Goal: Information Seeking & Learning: Learn about a topic

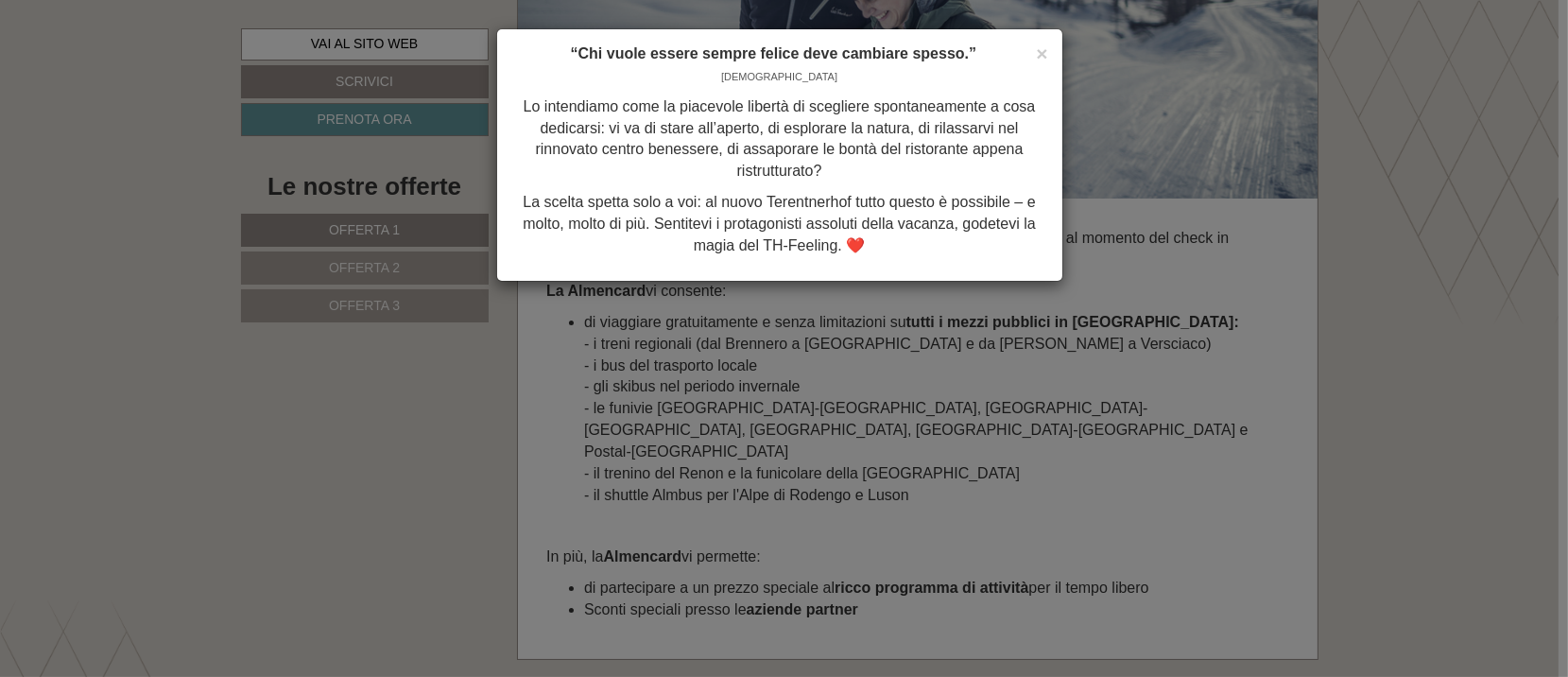
click at [1381, 212] on div "× “Chi vuole essere sempre felice deve cambiare spesso.” [PERSON_NAME] Lo inten…" at bounding box center [784, 338] width 1568 height 677
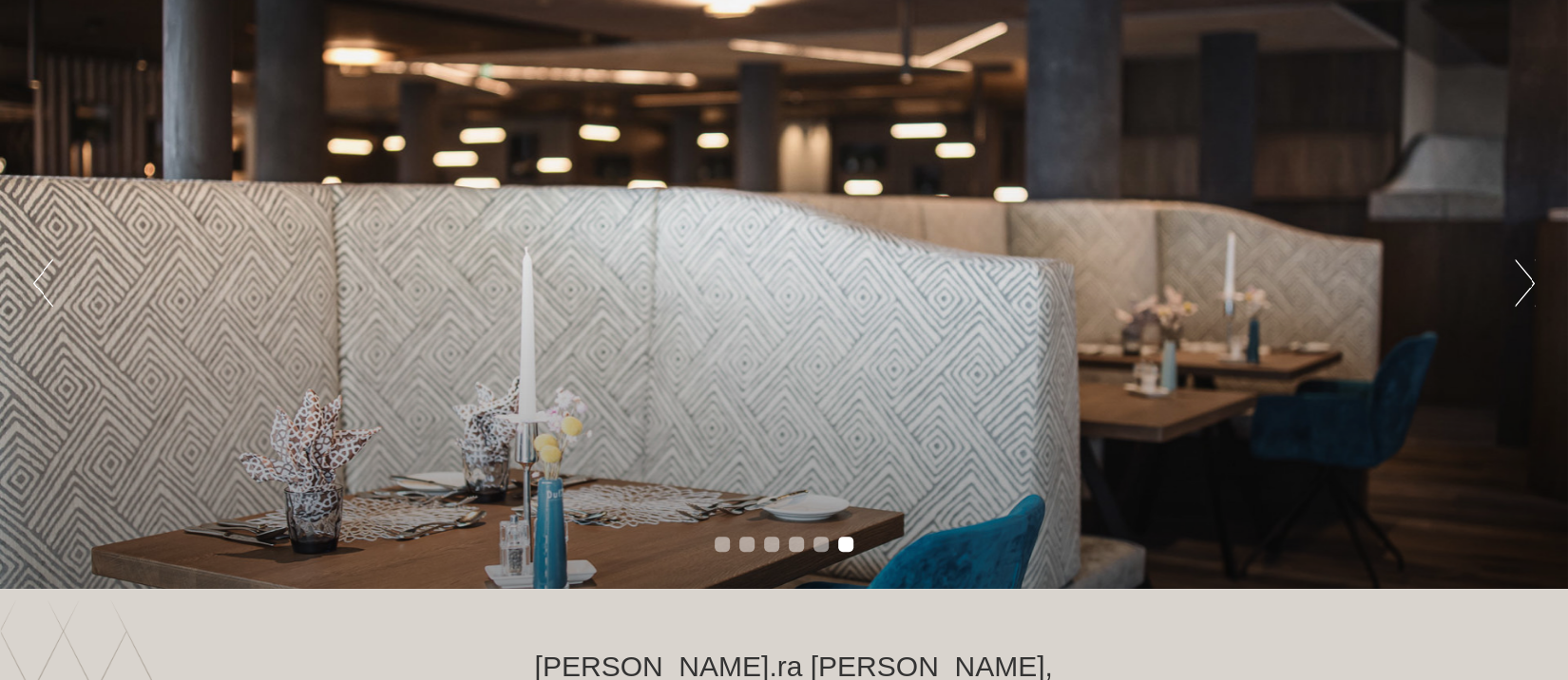
scroll to position [127, 0]
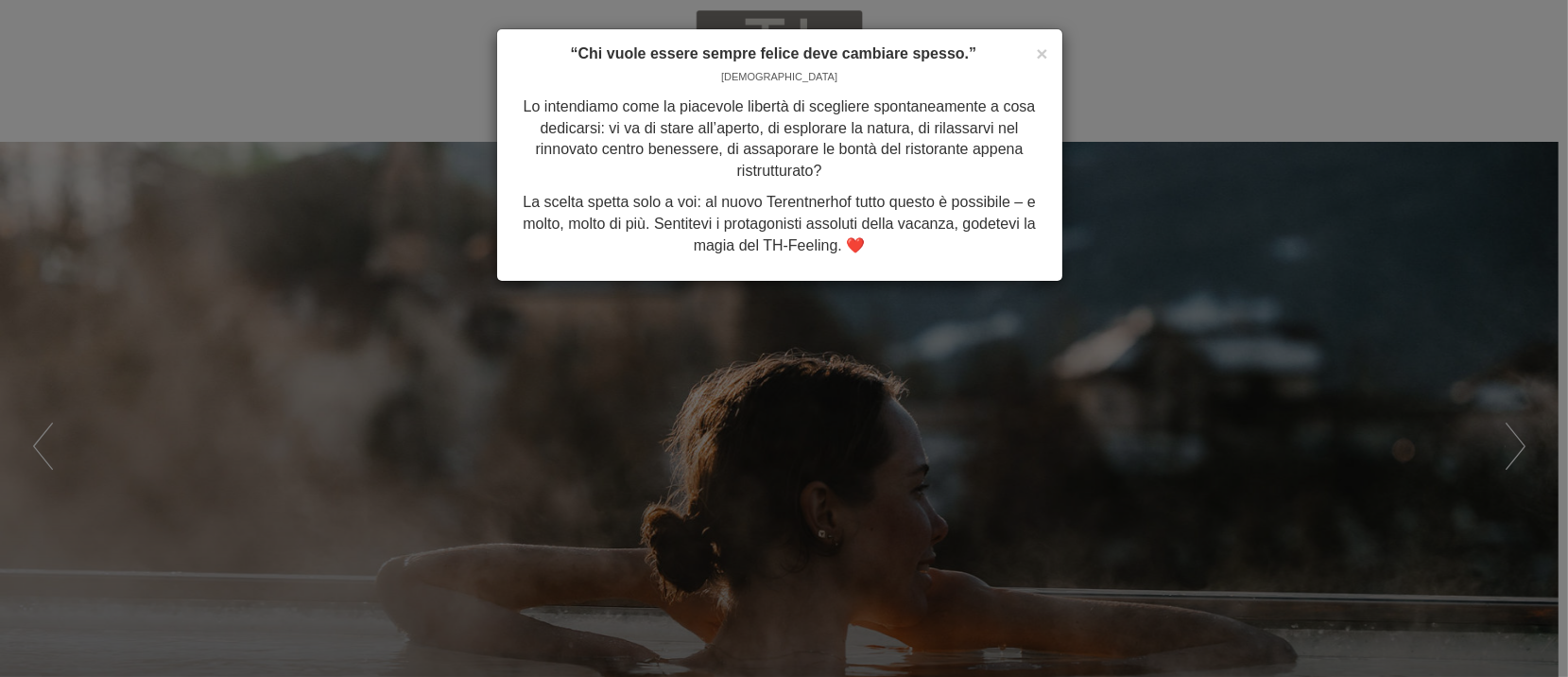
click at [1177, 373] on div "× “Chi vuole essere sempre felice deve cambiare spesso.” [PERSON_NAME] Lo inten…" at bounding box center [784, 338] width 1568 height 677
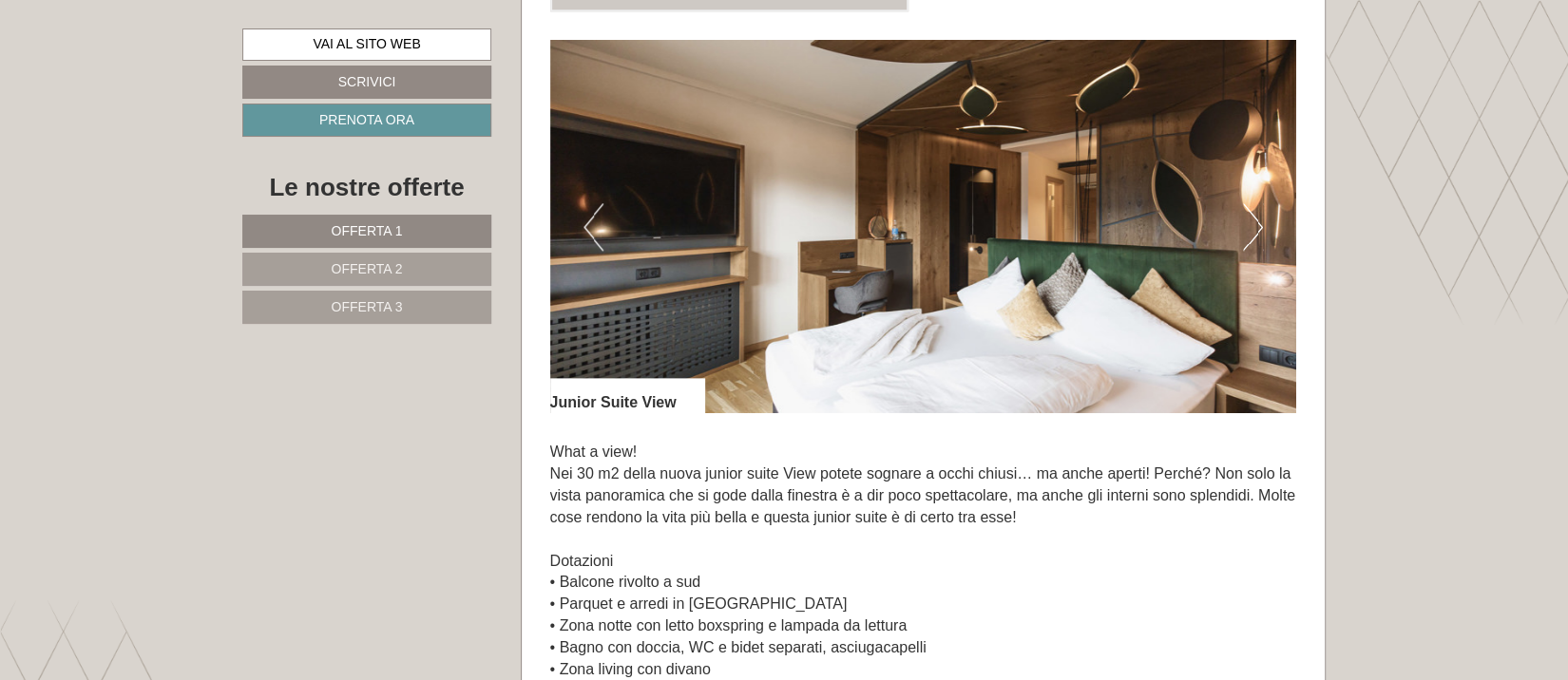
scroll to position [1393, 0]
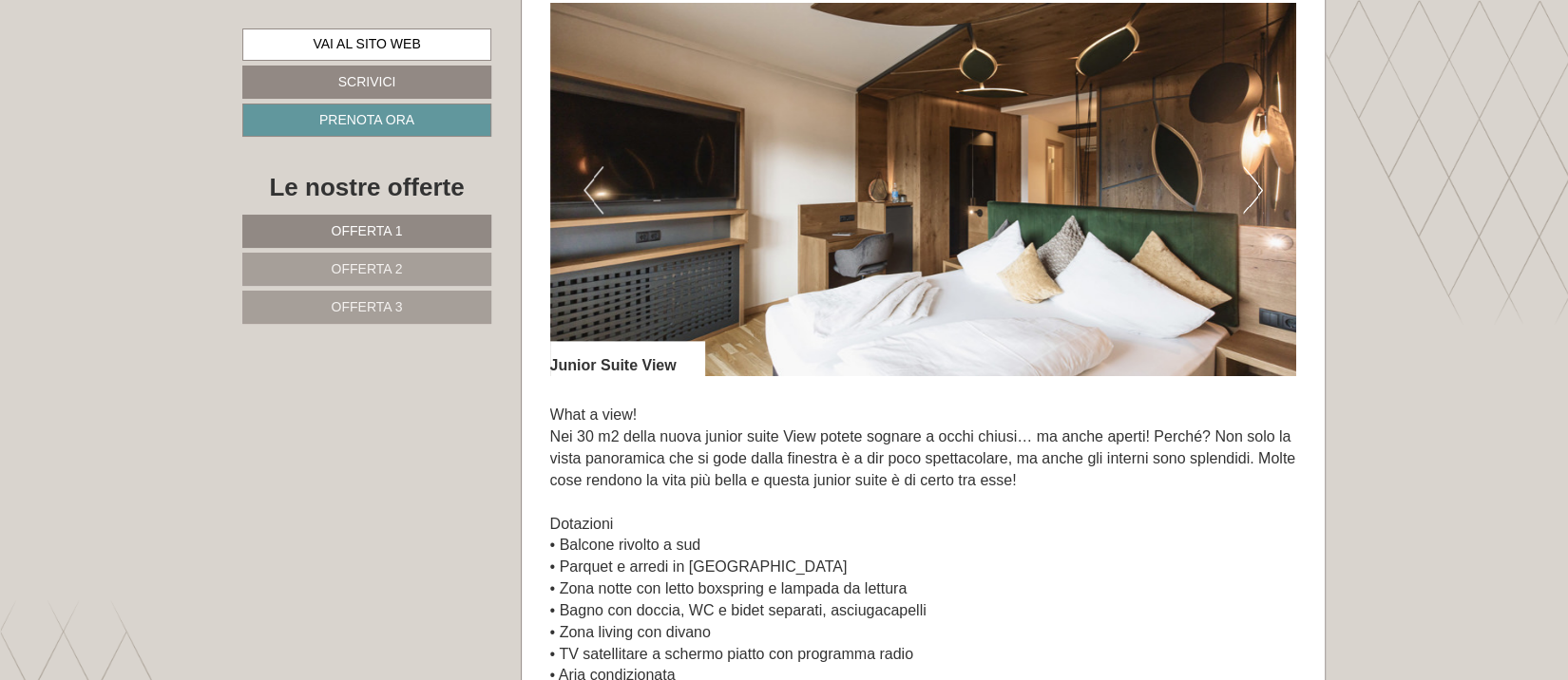
click at [1262, 192] on div "Previous Next" at bounding box center [924, 190] width 747 height 373
click at [1255, 185] on button "Next" at bounding box center [1252, 190] width 20 height 47
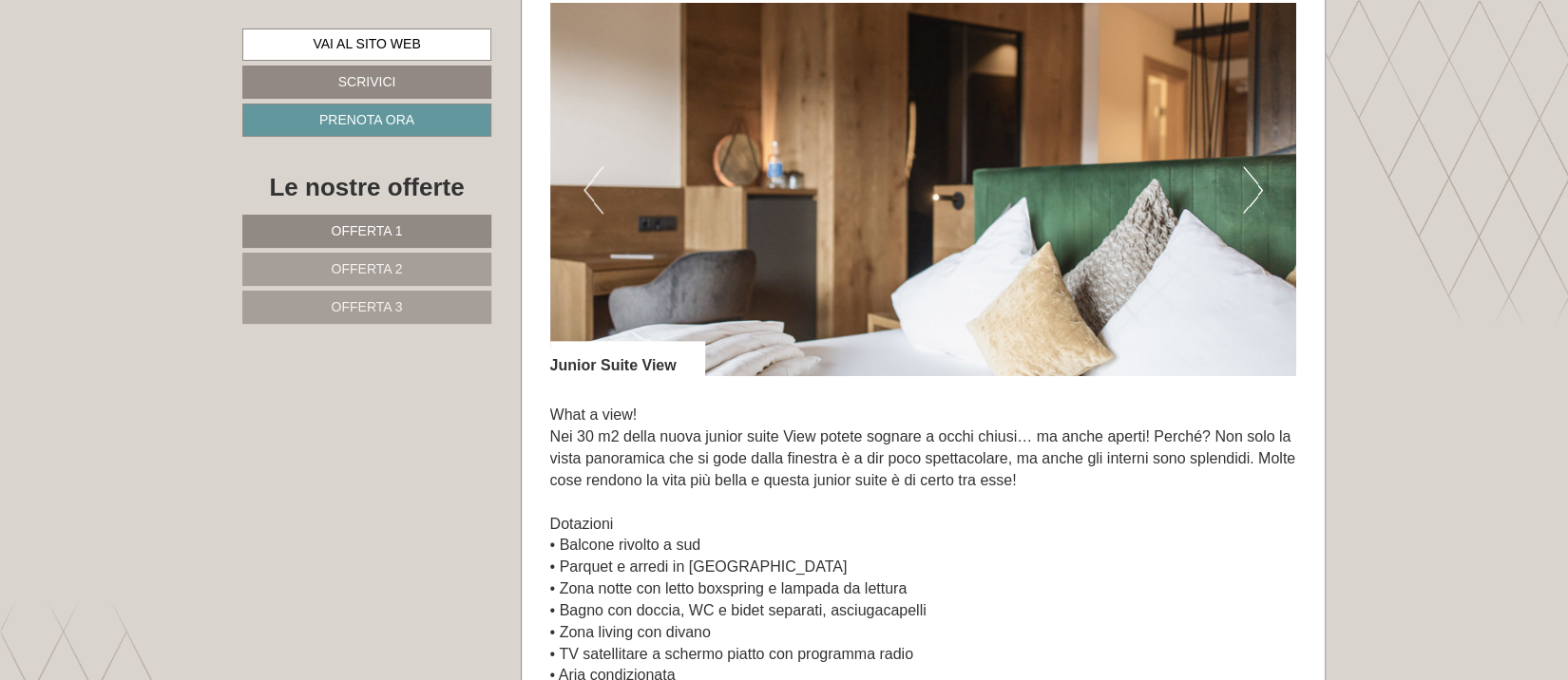
click at [1255, 185] on button "Next" at bounding box center [1252, 190] width 20 height 47
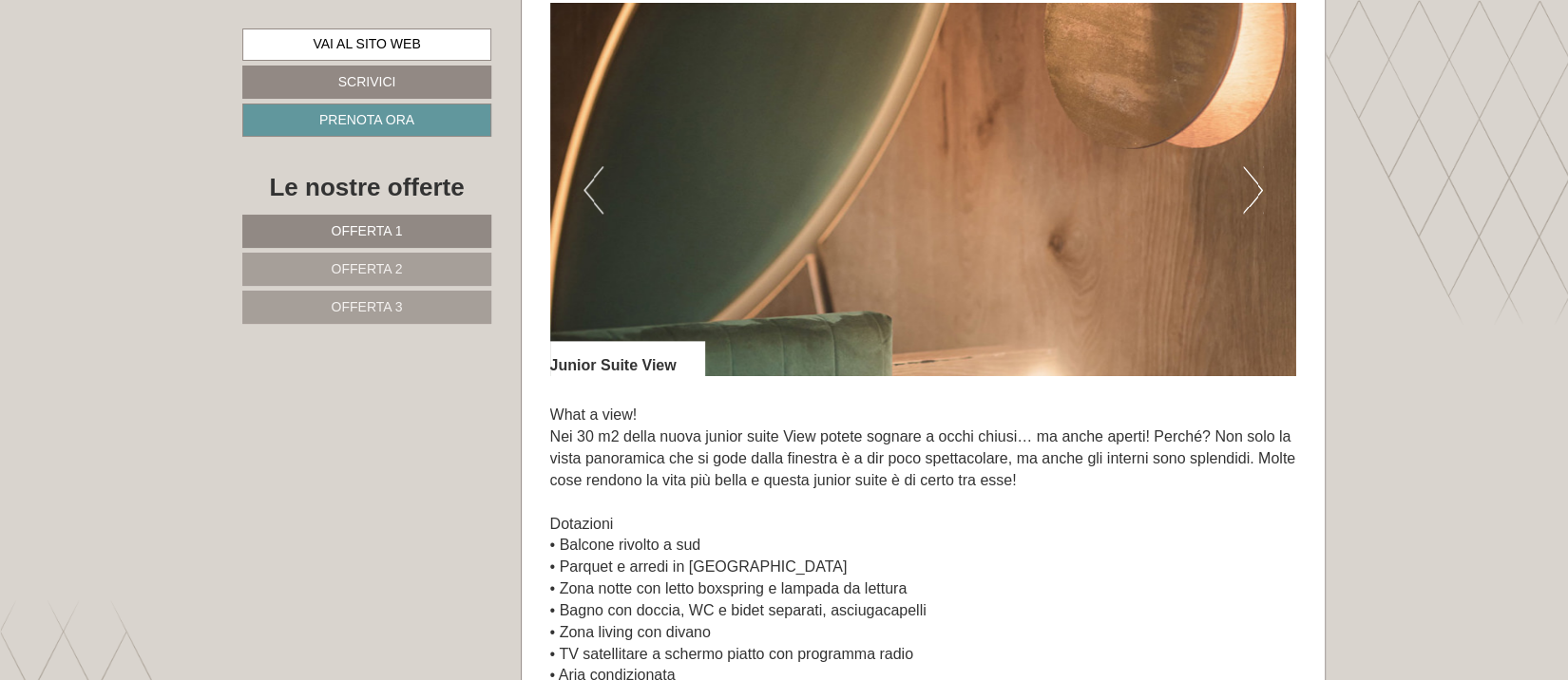
click at [1255, 185] on button "Next" at bounding box center [1252, 190] width 20 height 47
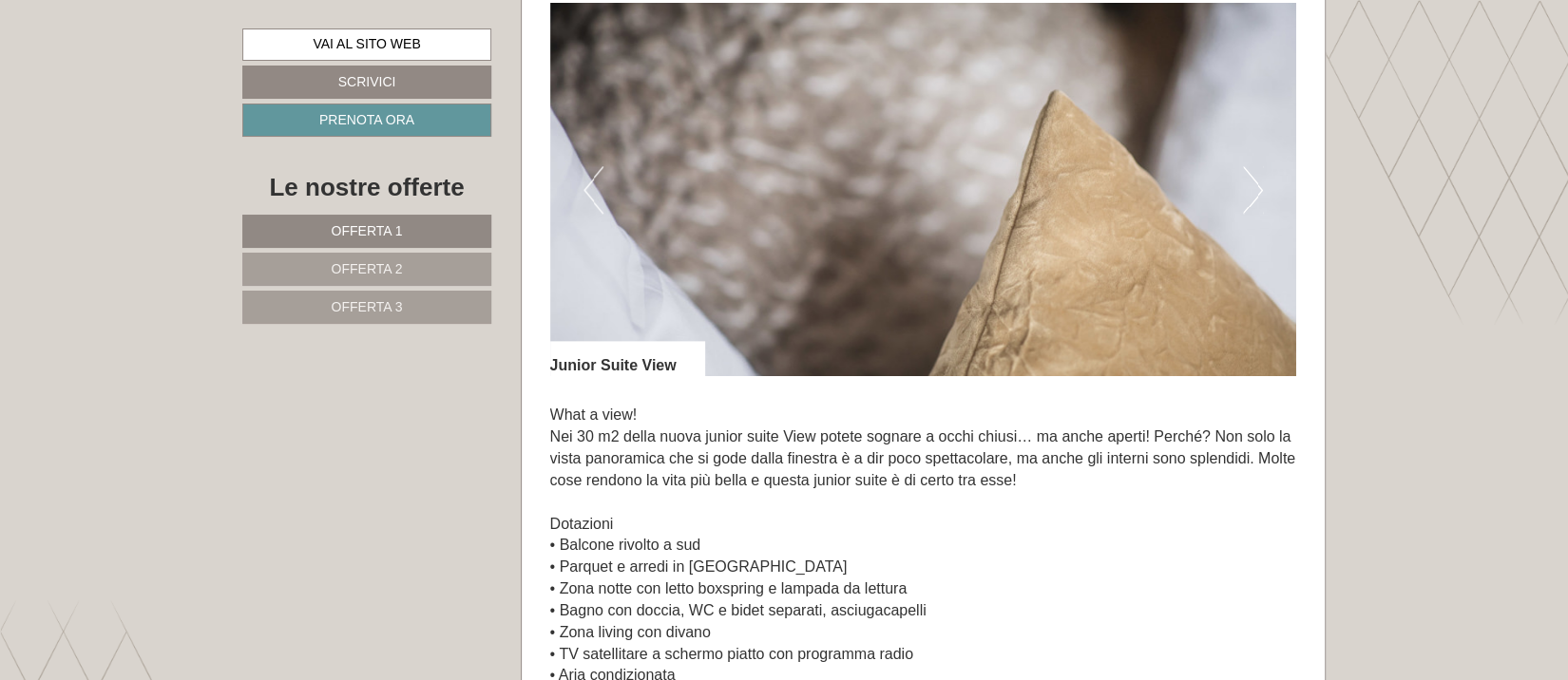
click at [1255, 185] on button "Next" at bounding box center [1252, 190] width 20 height 47
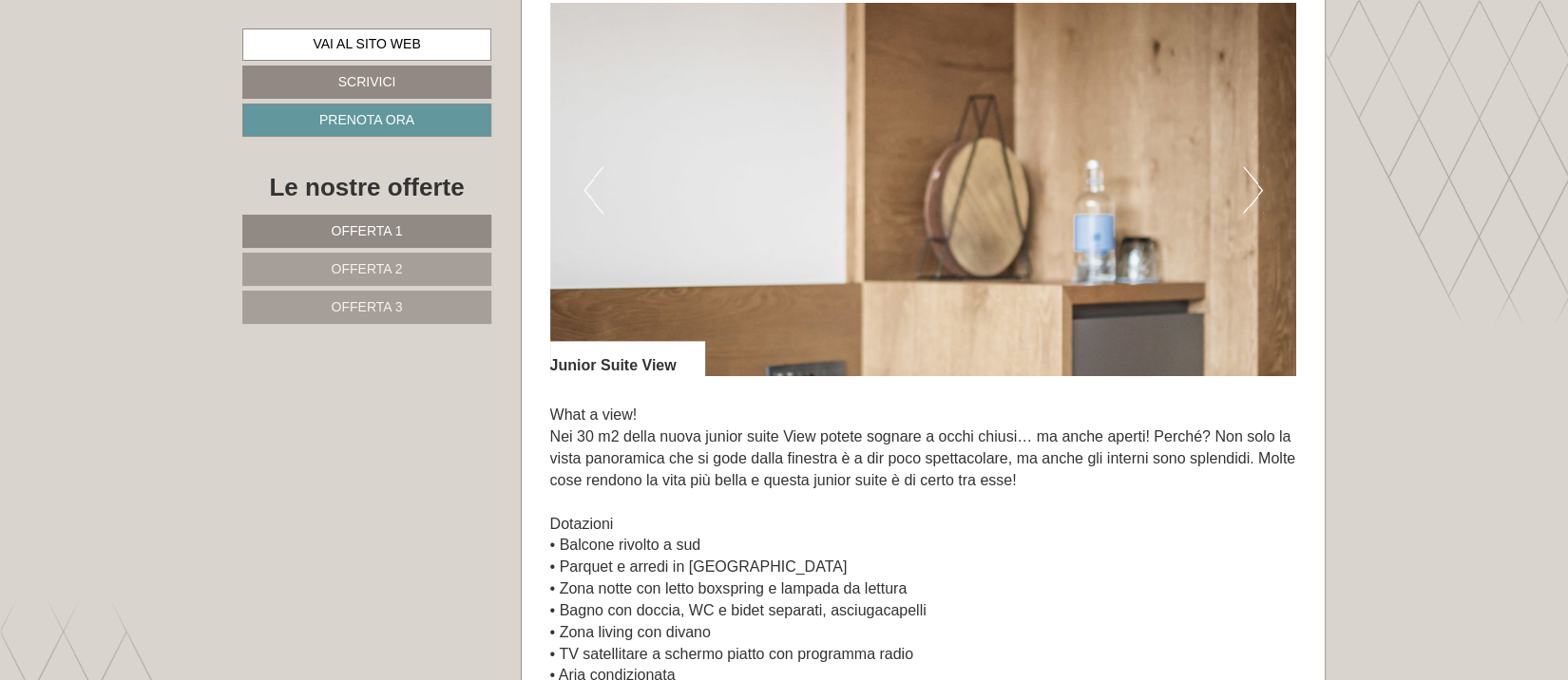
click at [1255, 185] on button "Next" at bounding box center [1252, 190] width 20 height 47
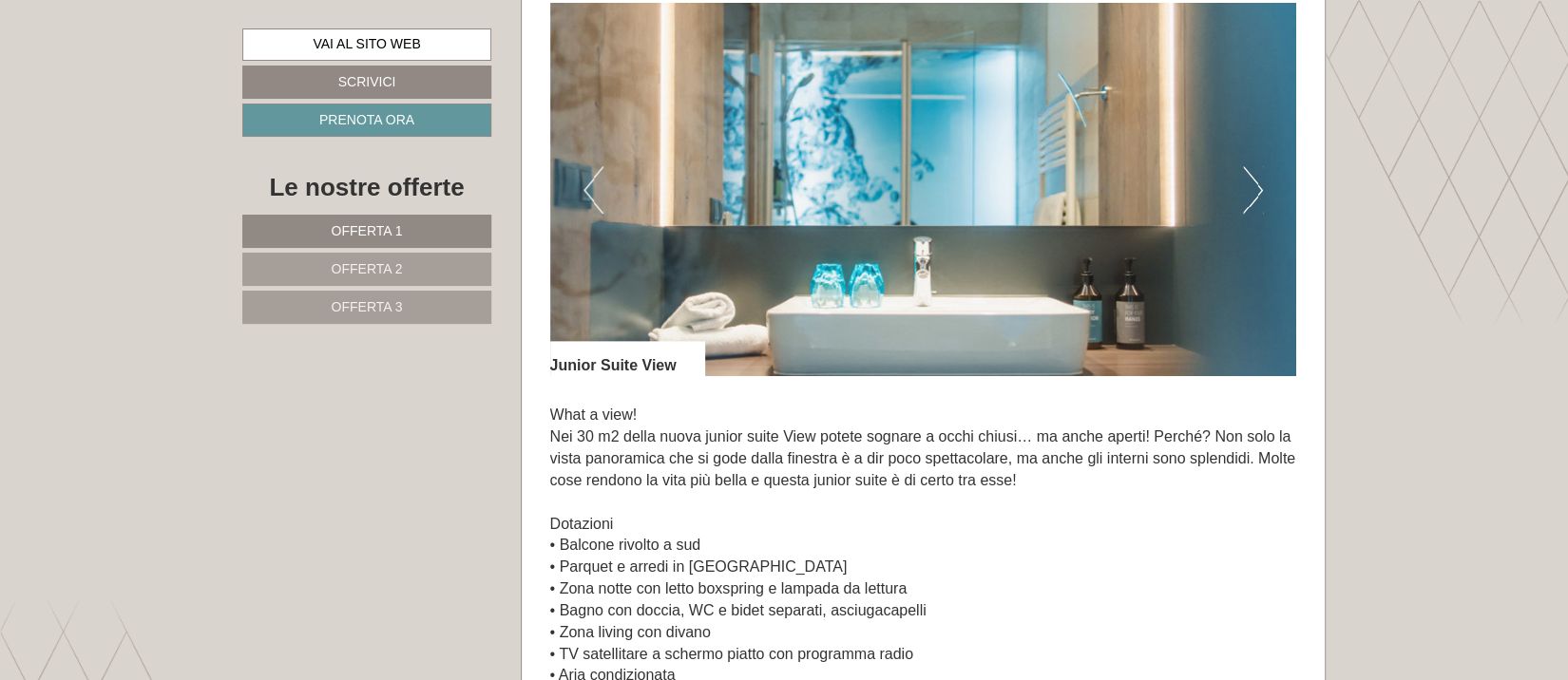
click at [1255, 185] on button "Next" at bounding box center [1252, 190] width 20 height 47
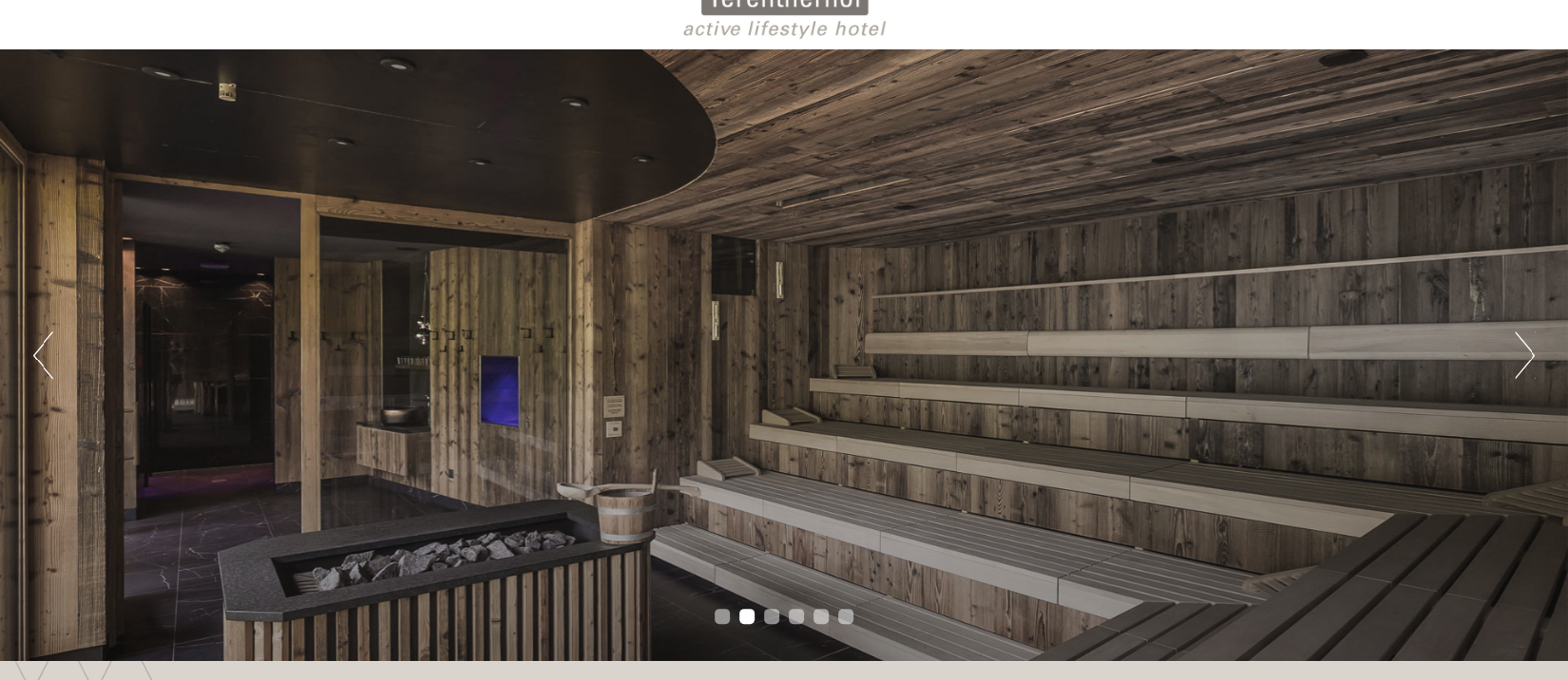
scroll to position [252, 0]
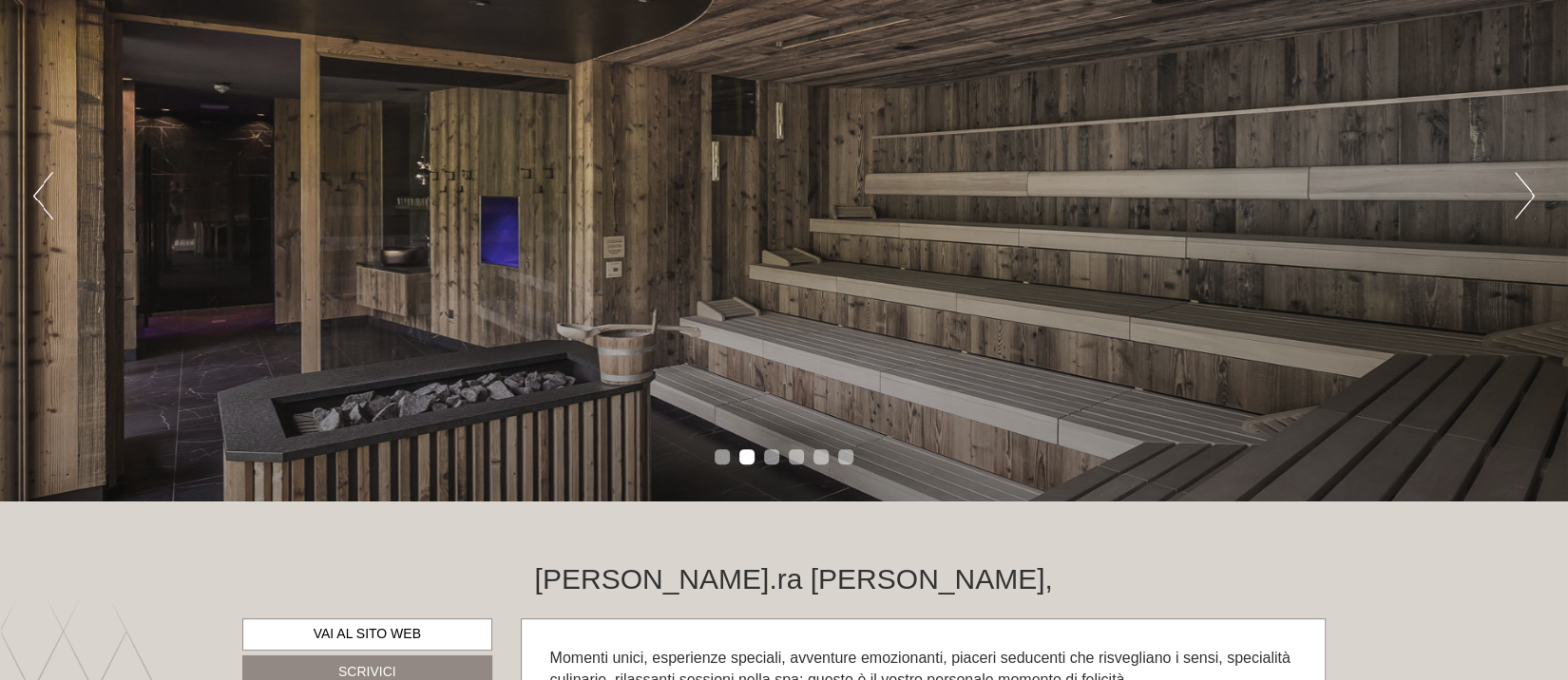
click at [1523, 197] on button "Next" at bounding box center [1524, 195] width 20 height 47
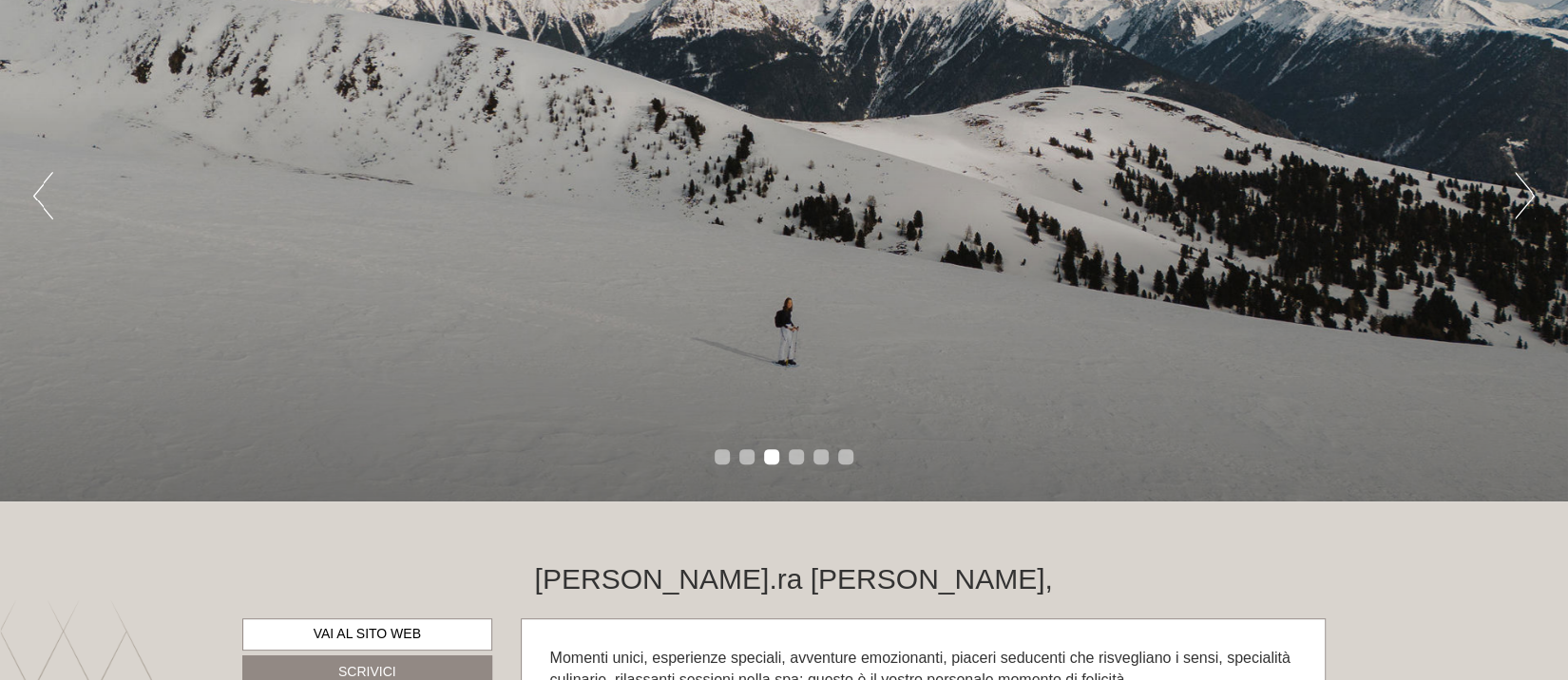
click at [1519, 189] on button "Next" at bounding box center [1524, 195] width 20 height 47
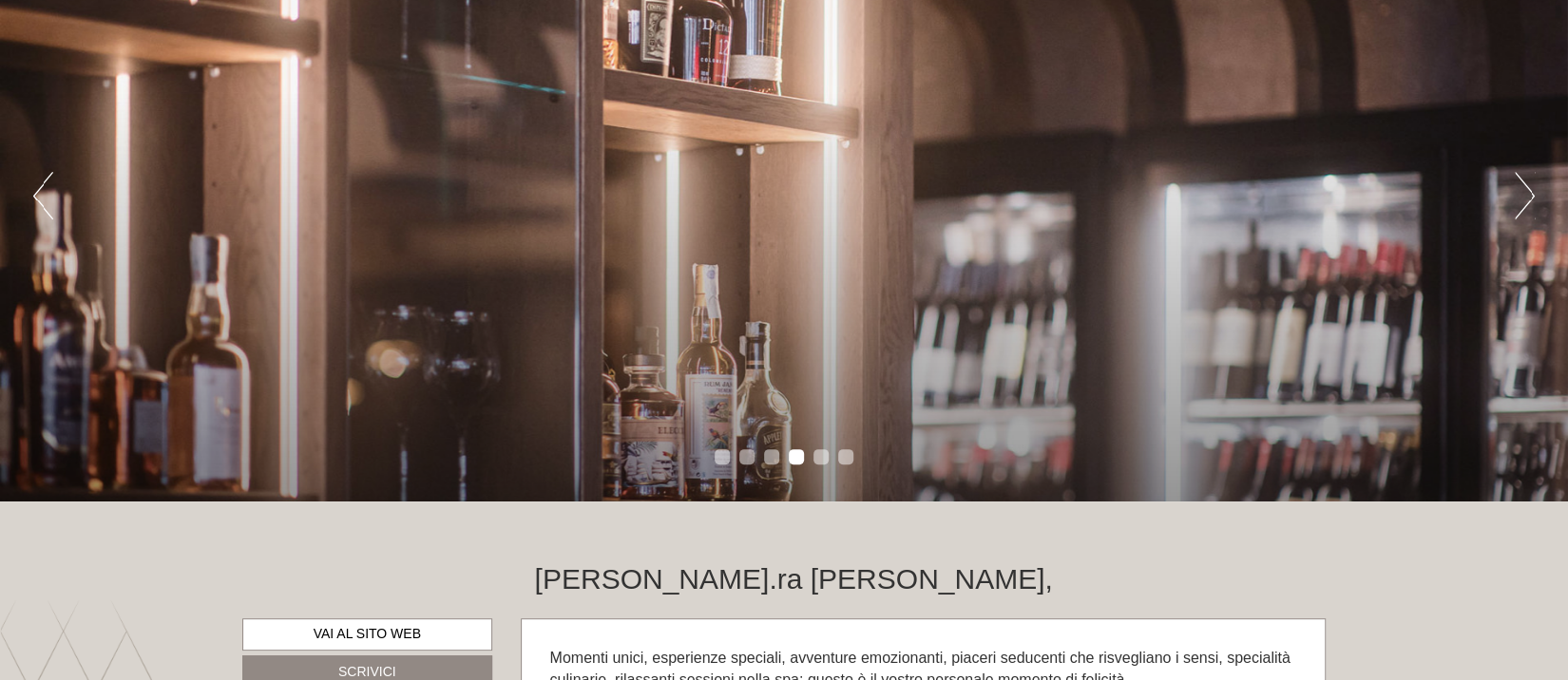
click at [1519, 189] on button "Next" at bounding box center [1524, 195] width 20 height 47
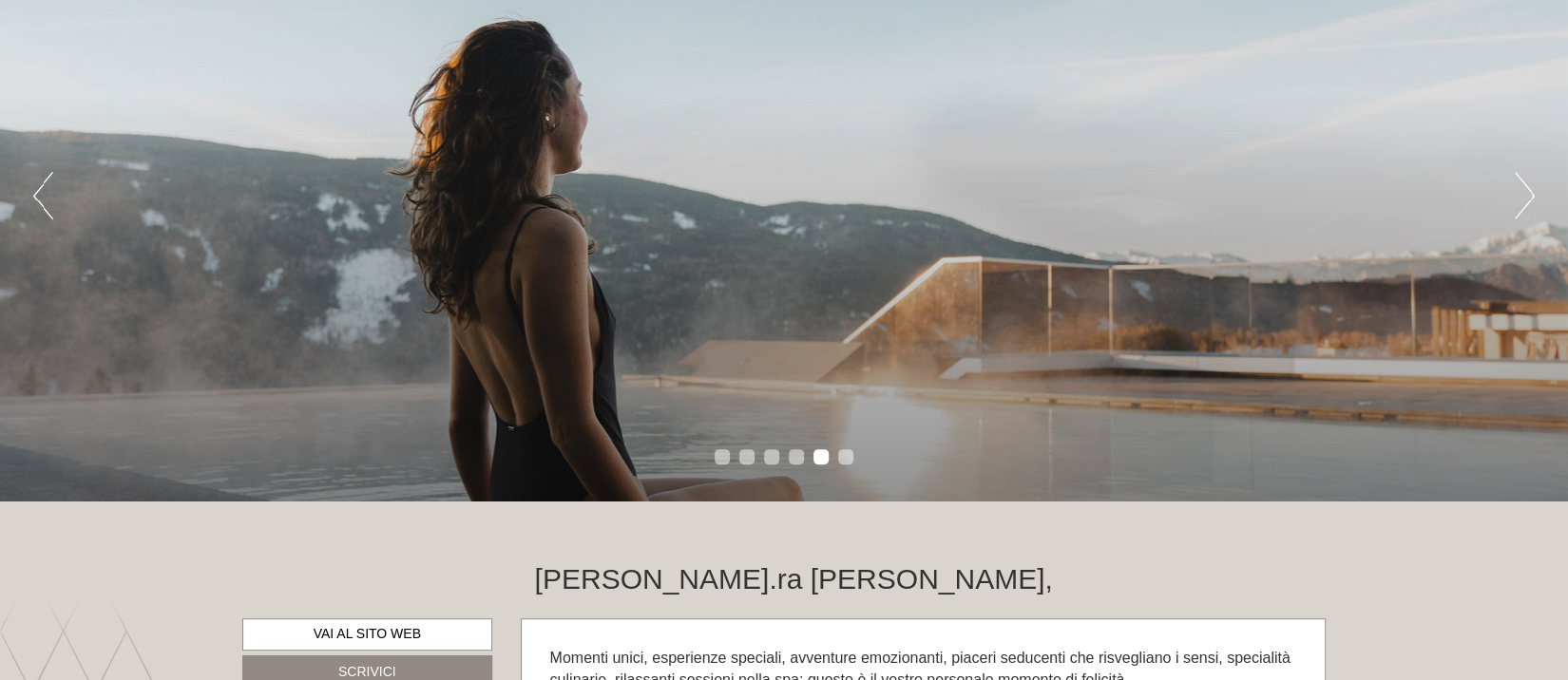
click at [1519, 189] on button "Next" at bounding box center [1524, 195] width 20 height 47
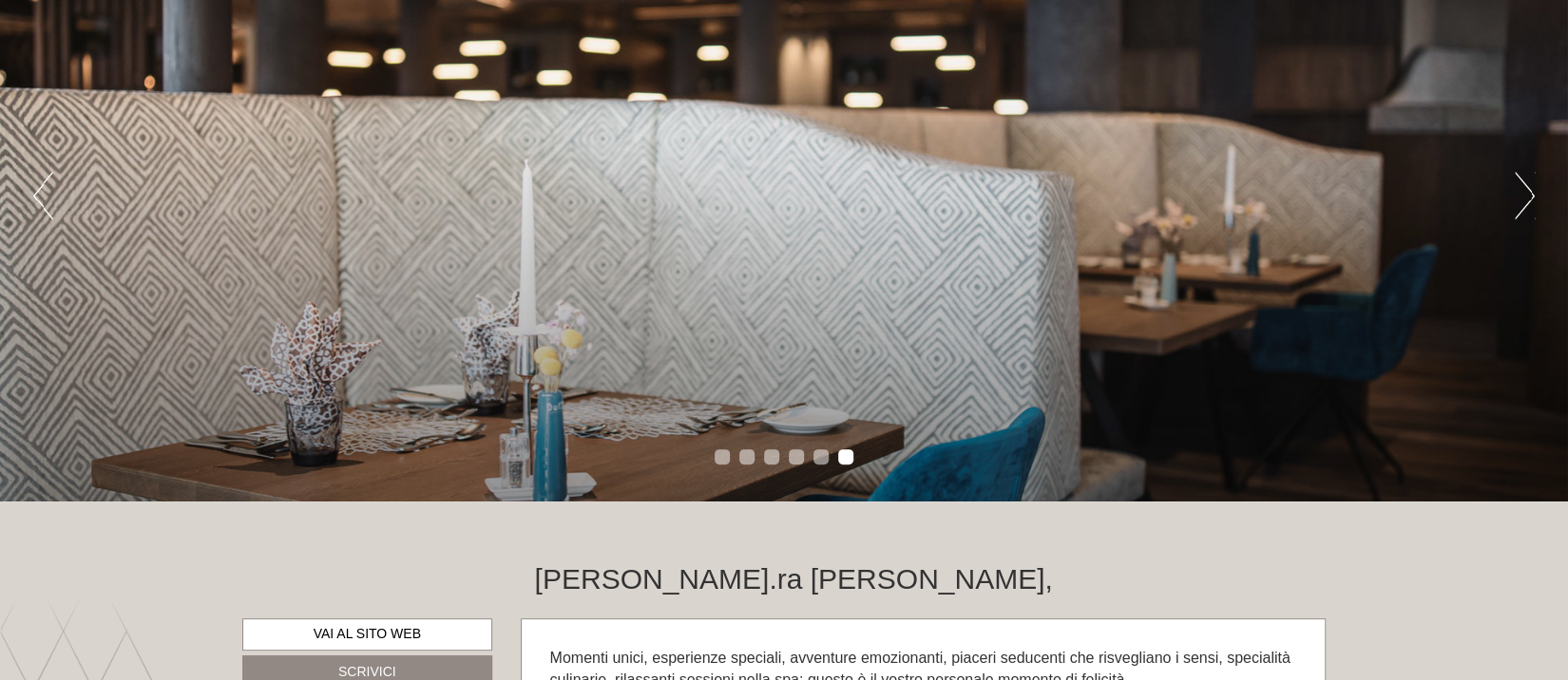
click at [1519, 189] on button "Next" at bounding box center [1524, 195] width 20 height 47
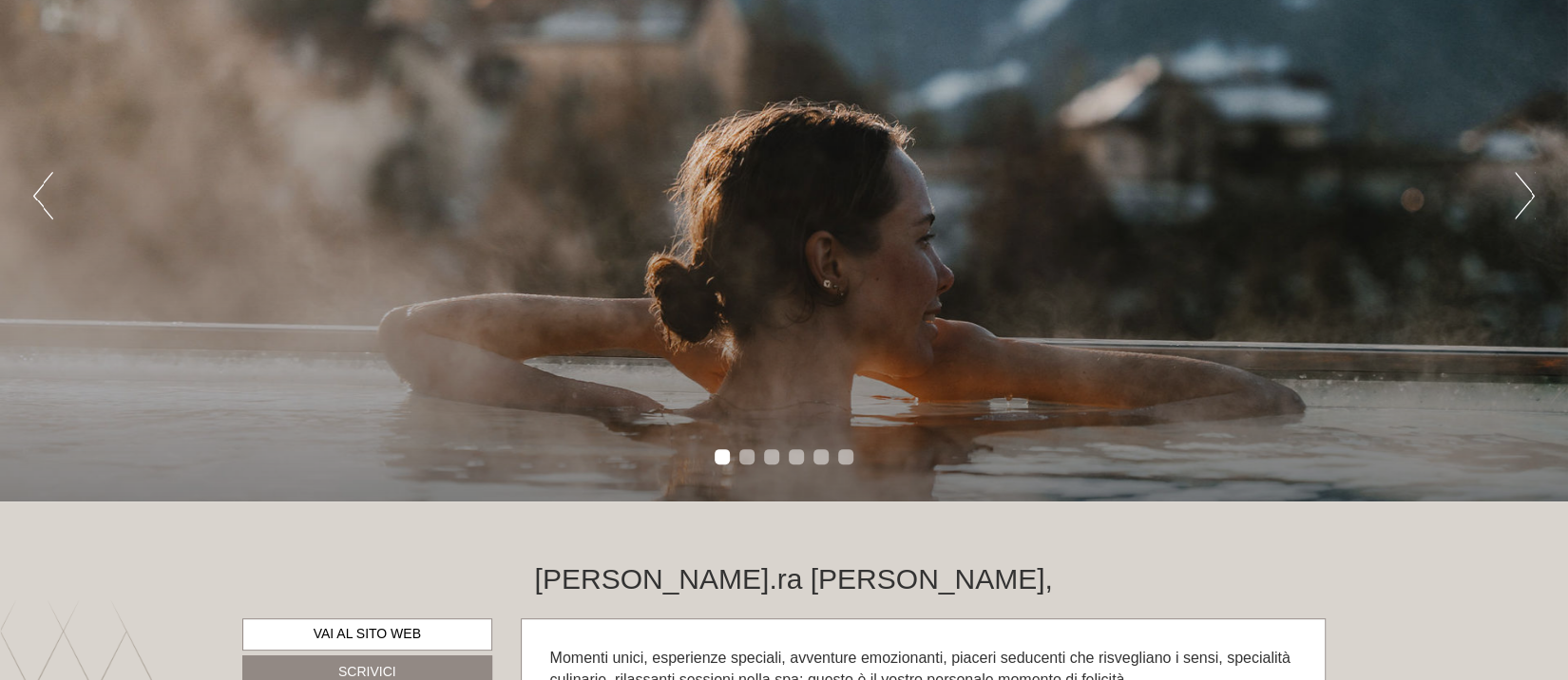
click at [1519, 189] on button "Next" at bounding box center [1524, 195] width 20 height 47
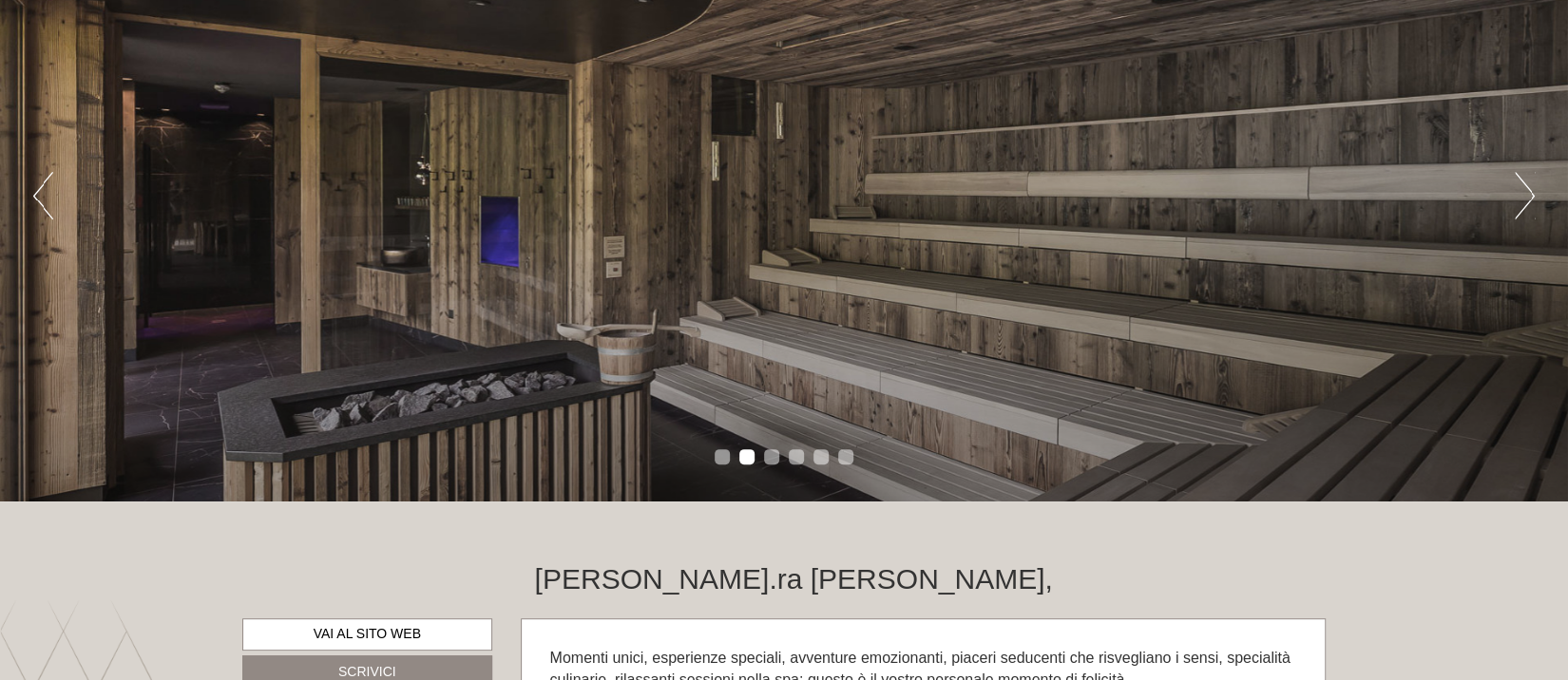
click at [1519, 189] on button "Next" at bounding box center [1524, 195] width 20 height 47
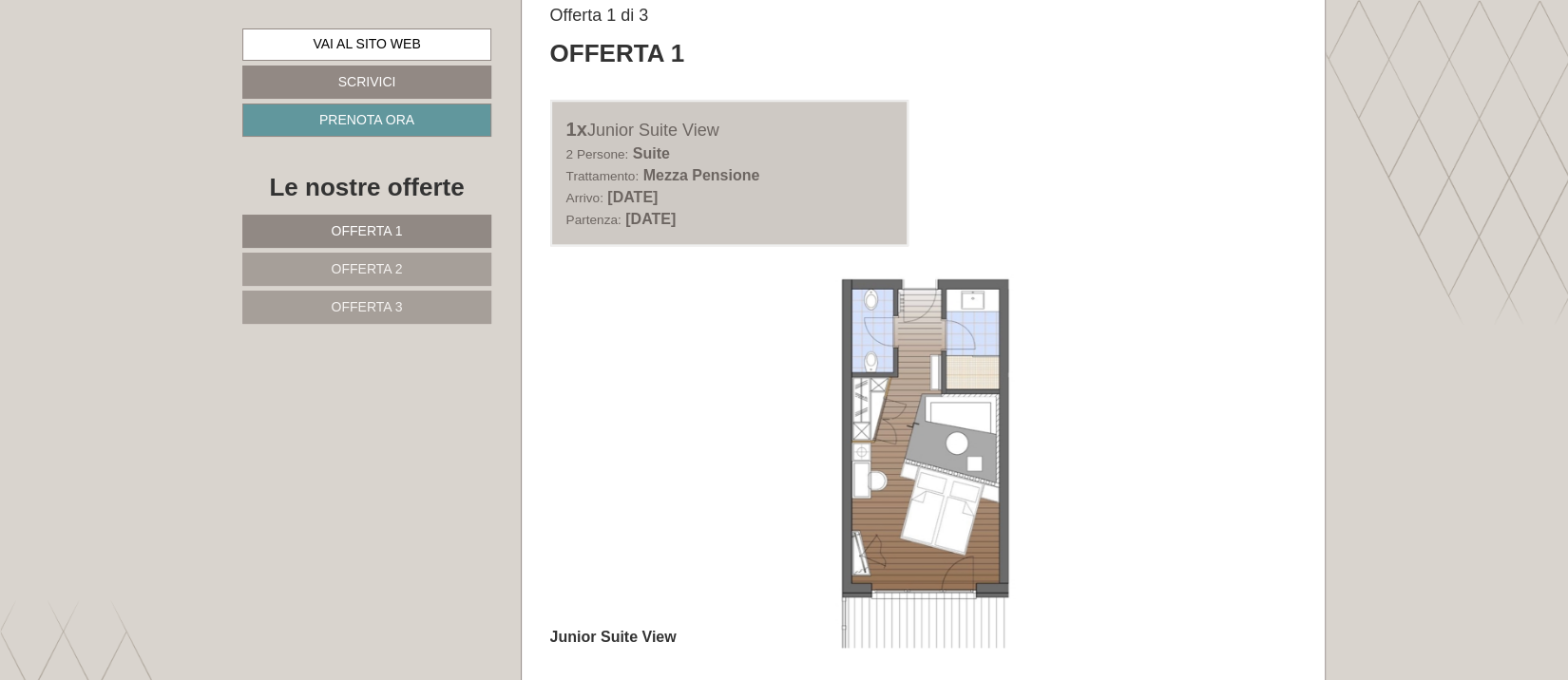
scroll to position [1266, 0]
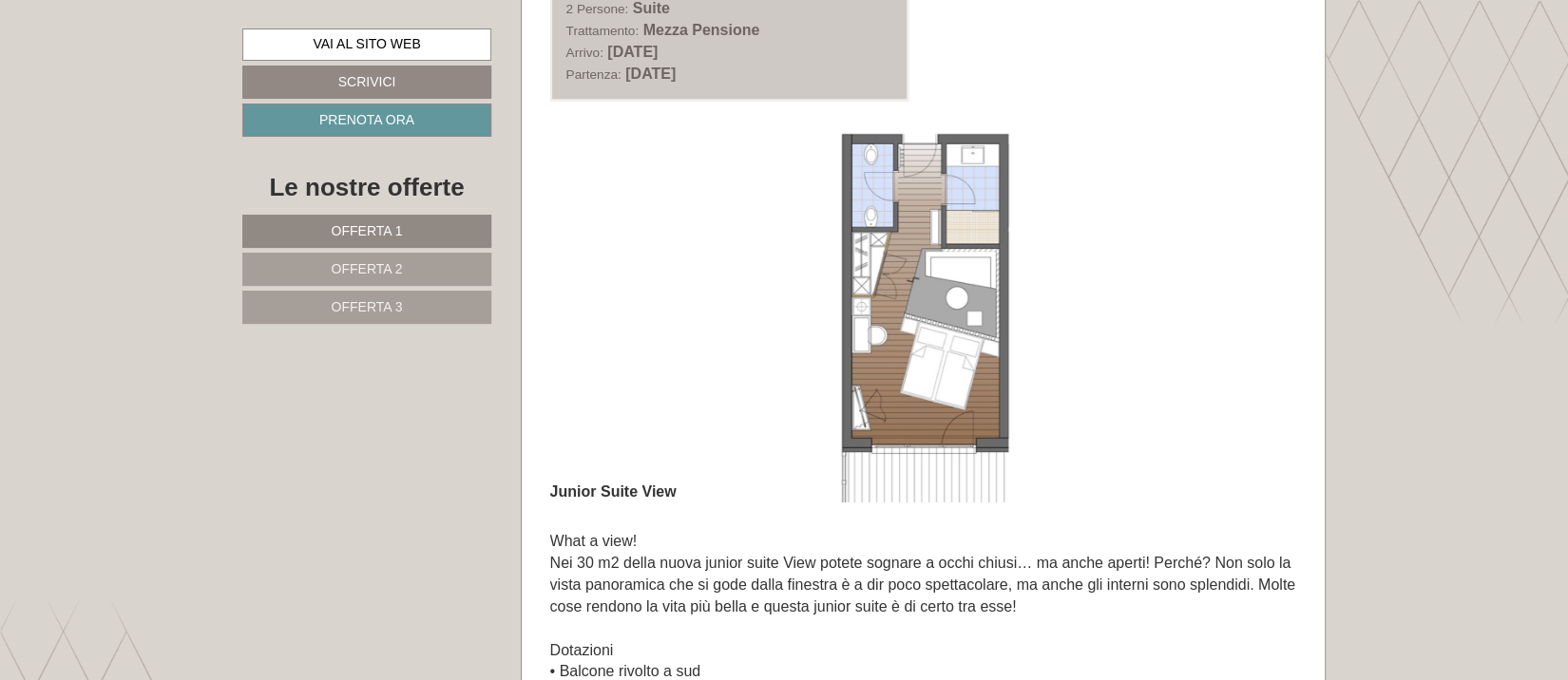
click at [935, 320] on img at bounding box center [924, 316] width 747 height 373
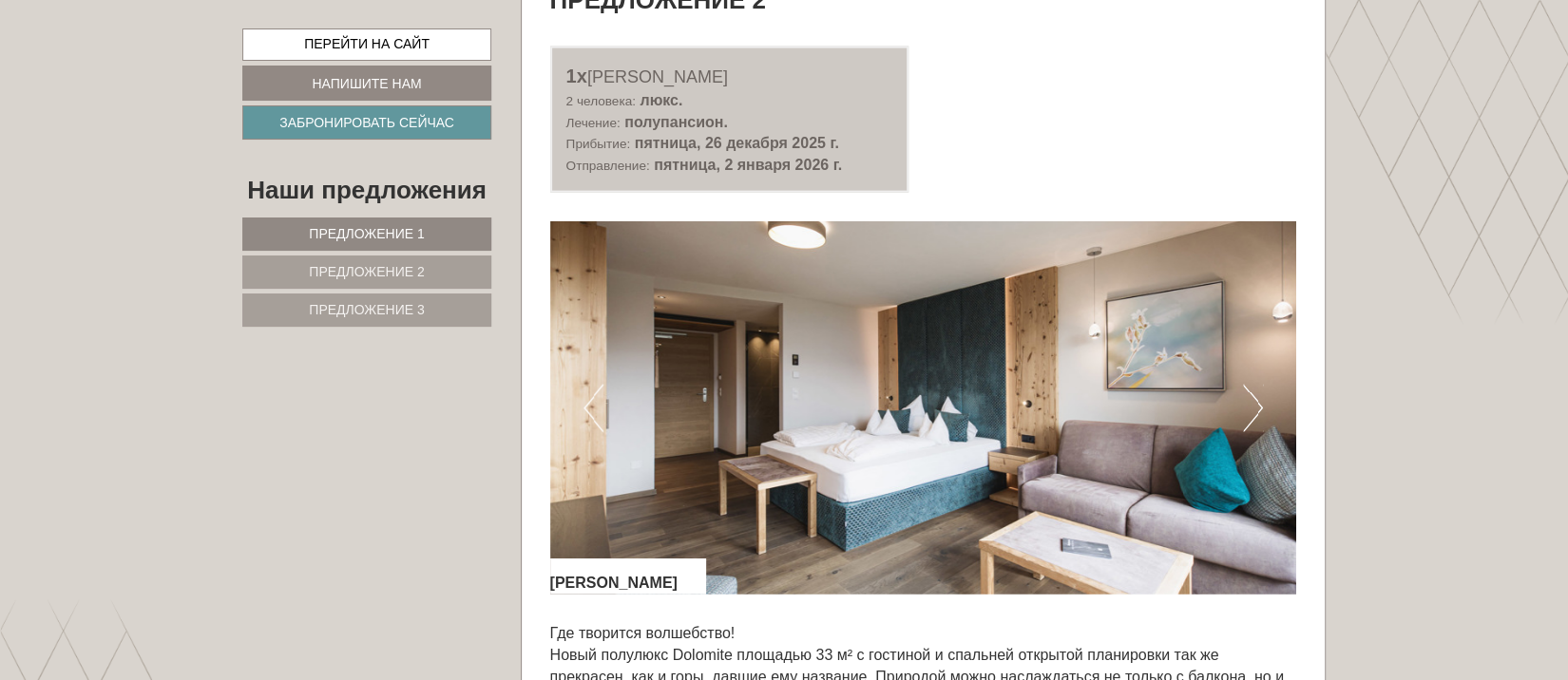
scroll to position [2660, 0]
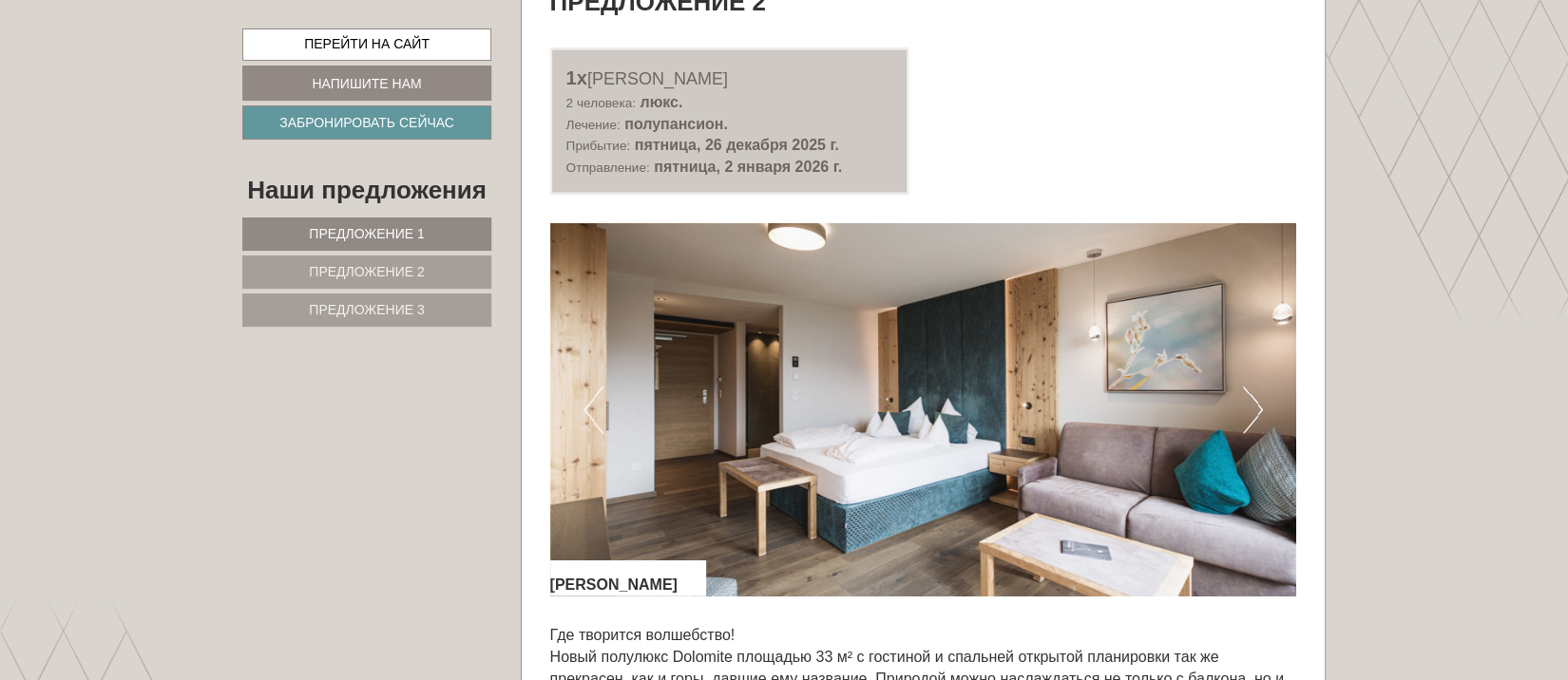
click at [1256, 407] on button "Следующий" at bounding box center [1252, 410] width 20 height 47
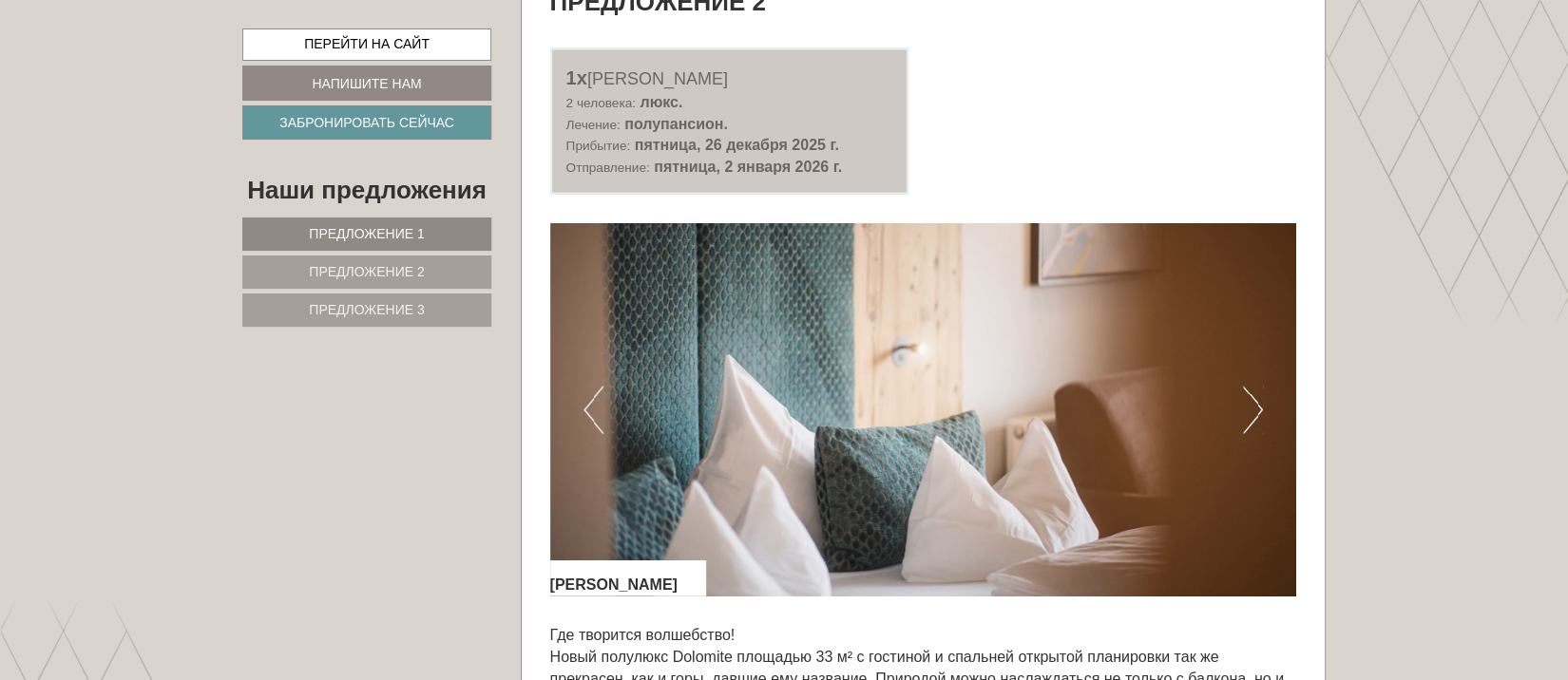
click at [1256, 407] on button "Следующий" at bounding box center [1252, 410] width 20 height 47
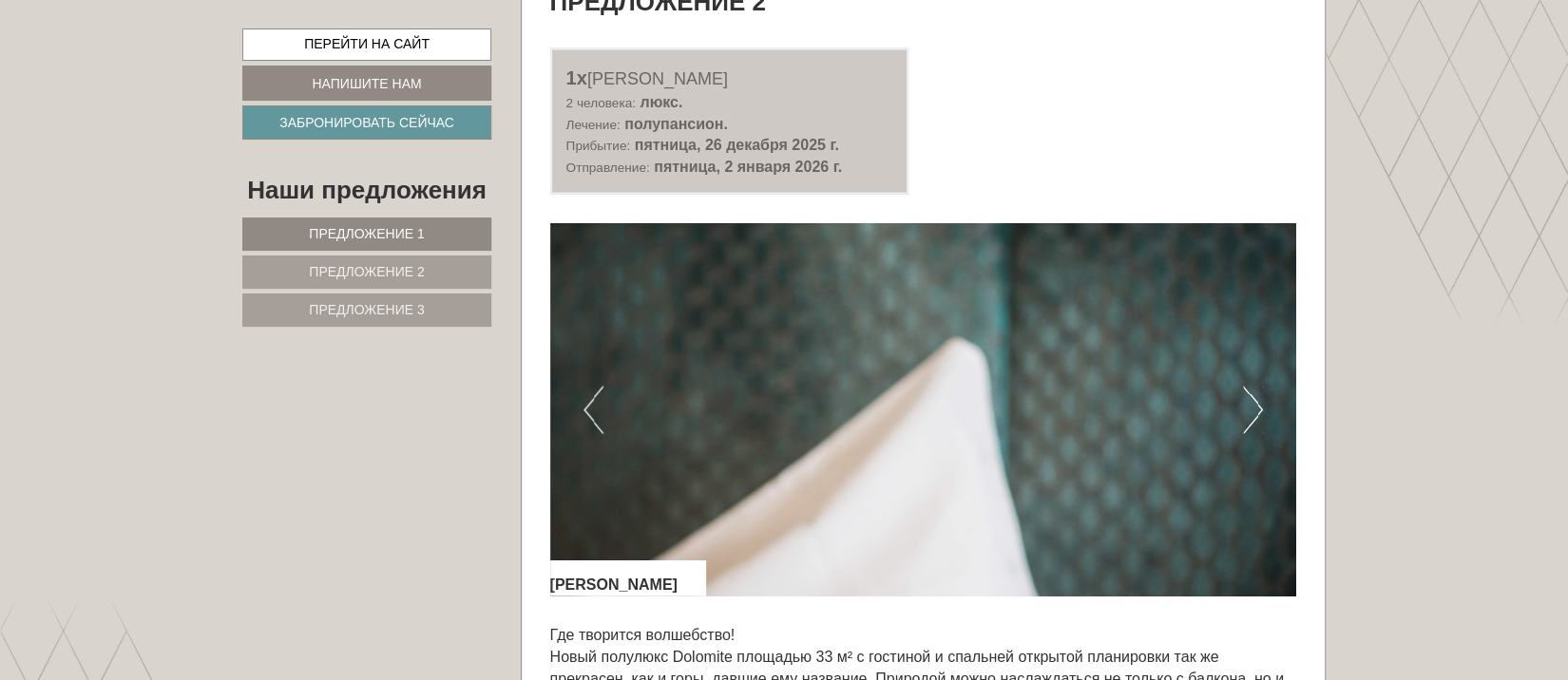
click at [1256, 407] on button "Следующий" at bounding box center [1252, 410] width 20 height 47
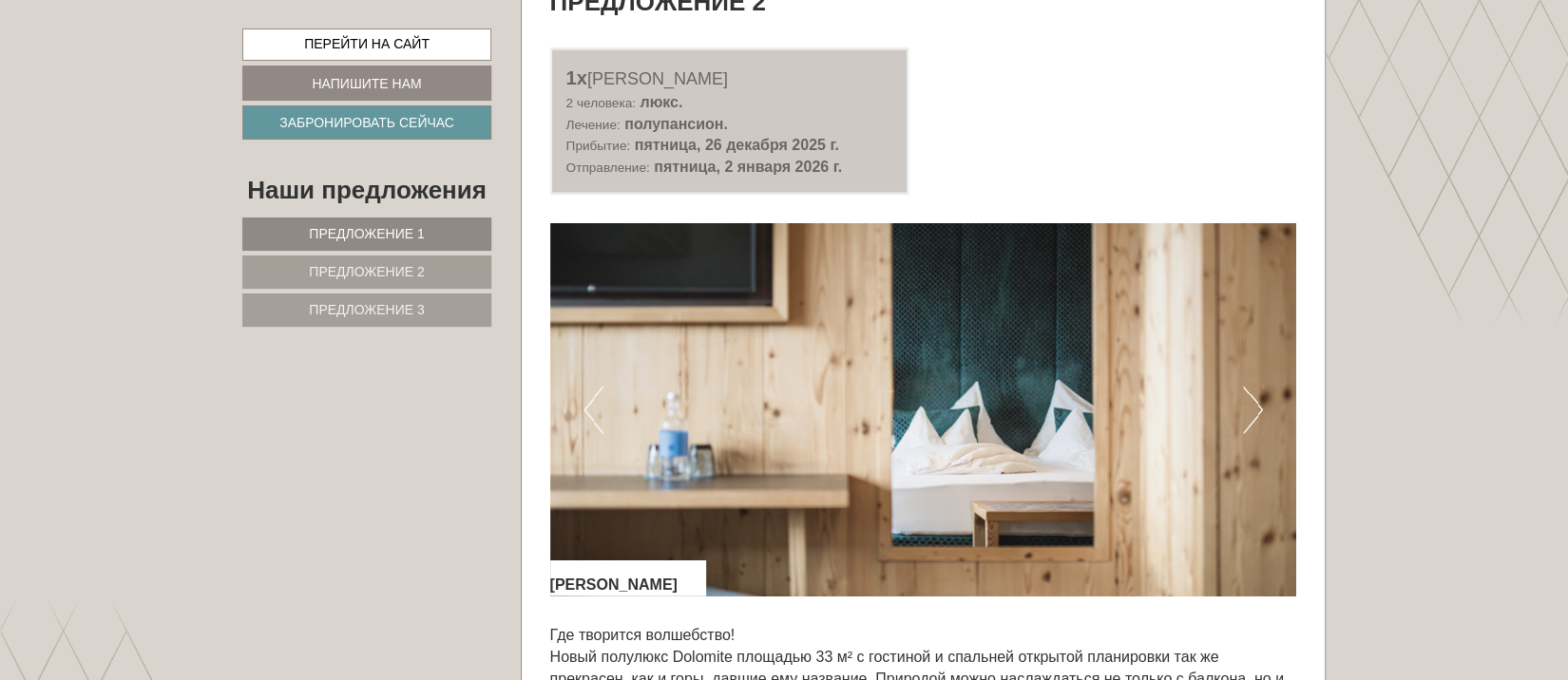
click at [1256, 406] on button "Следующий" at bounding box center [1252, 410] width 20 height 47
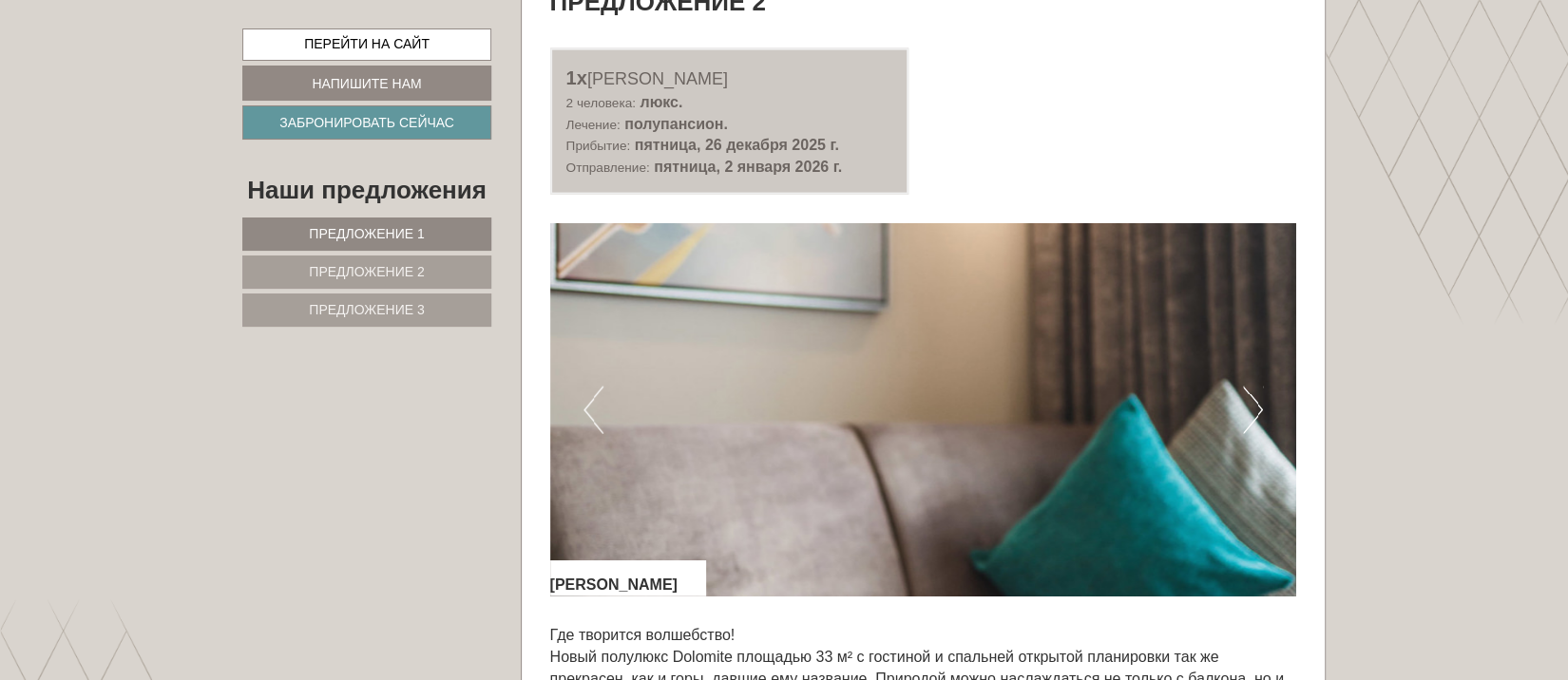
click at [1256, 406] on button "Следующий" at bounding box center [1252, 410] width 20 height 47
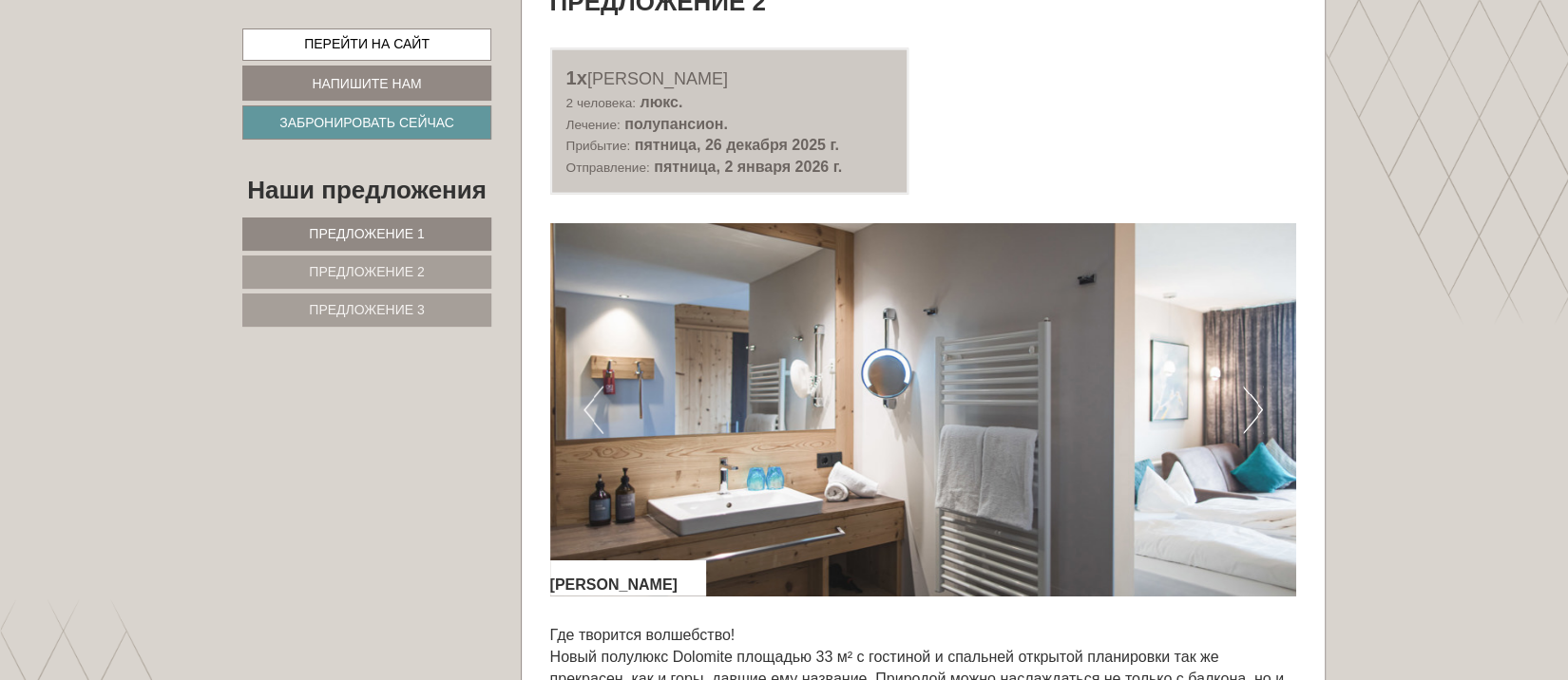
click at [1256, 406] on button "Следующий" at bounding box center [1252, 410] width 20 height 47
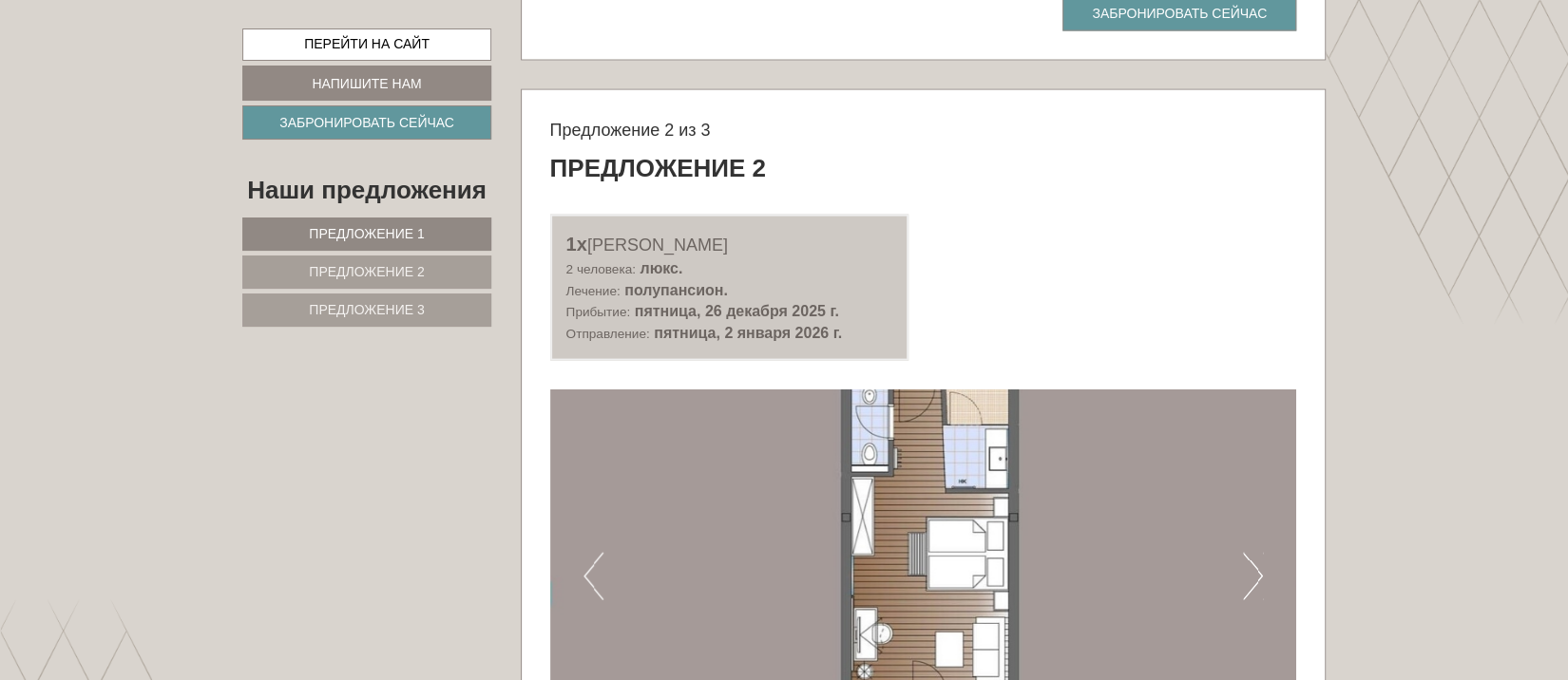
scroll to position [2533, 0]
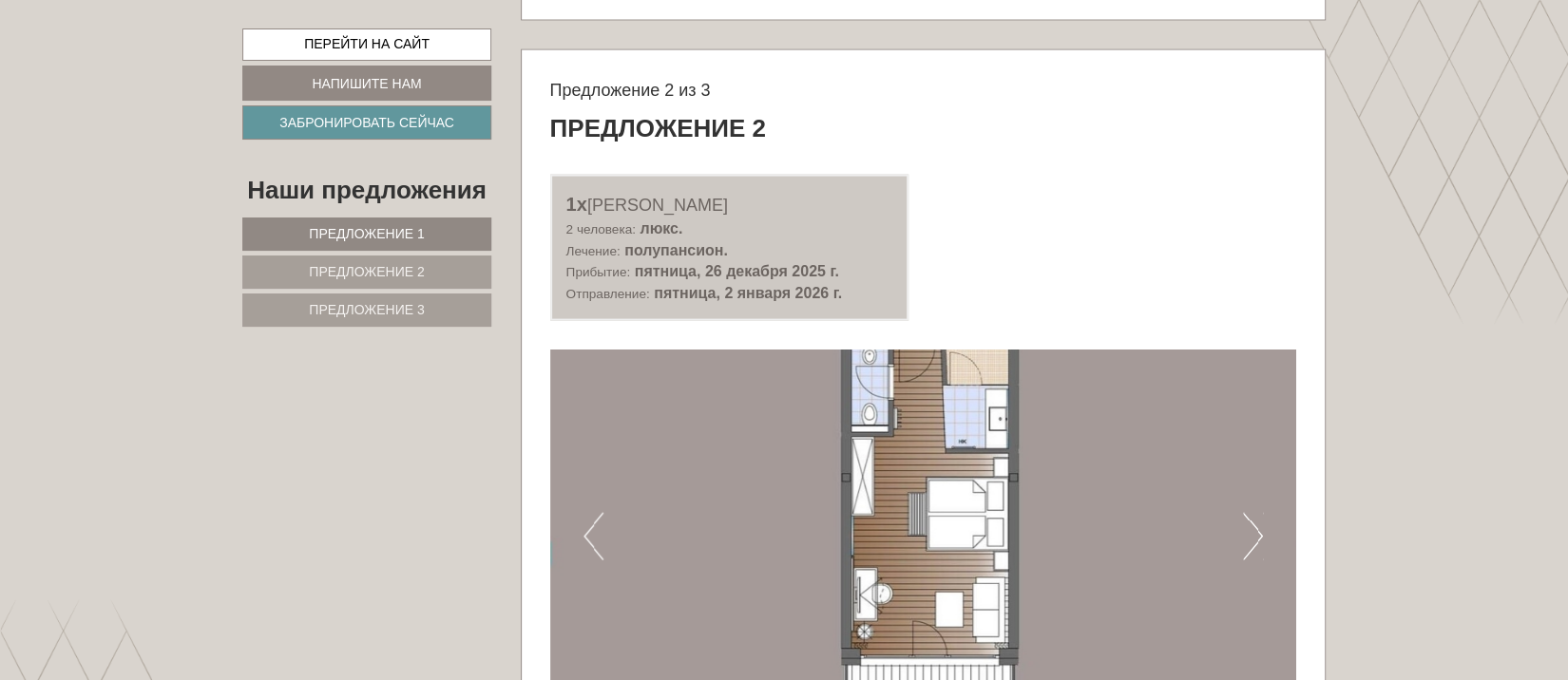
click at [978, 479] on img at bounding box center [924, 536] width 747 height 373
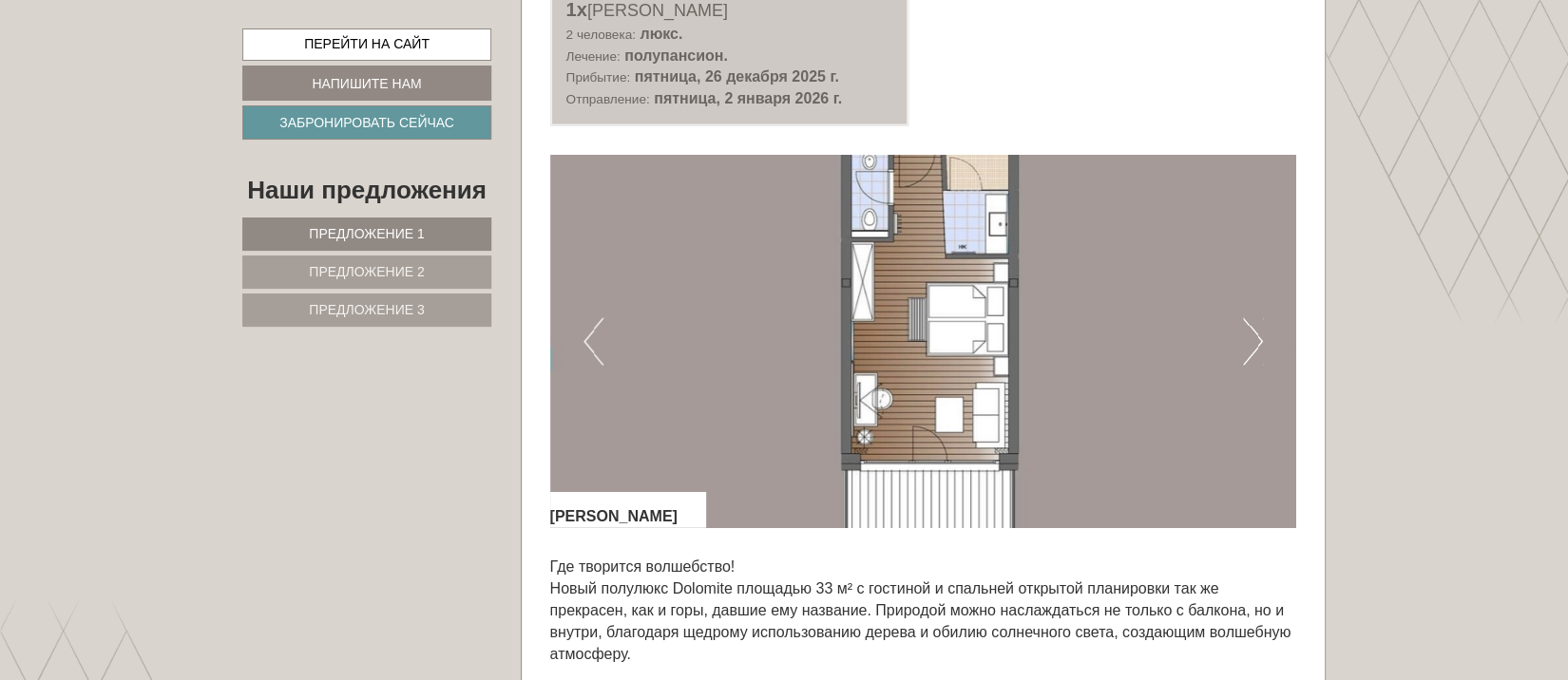
scroll to position [2786, 0]
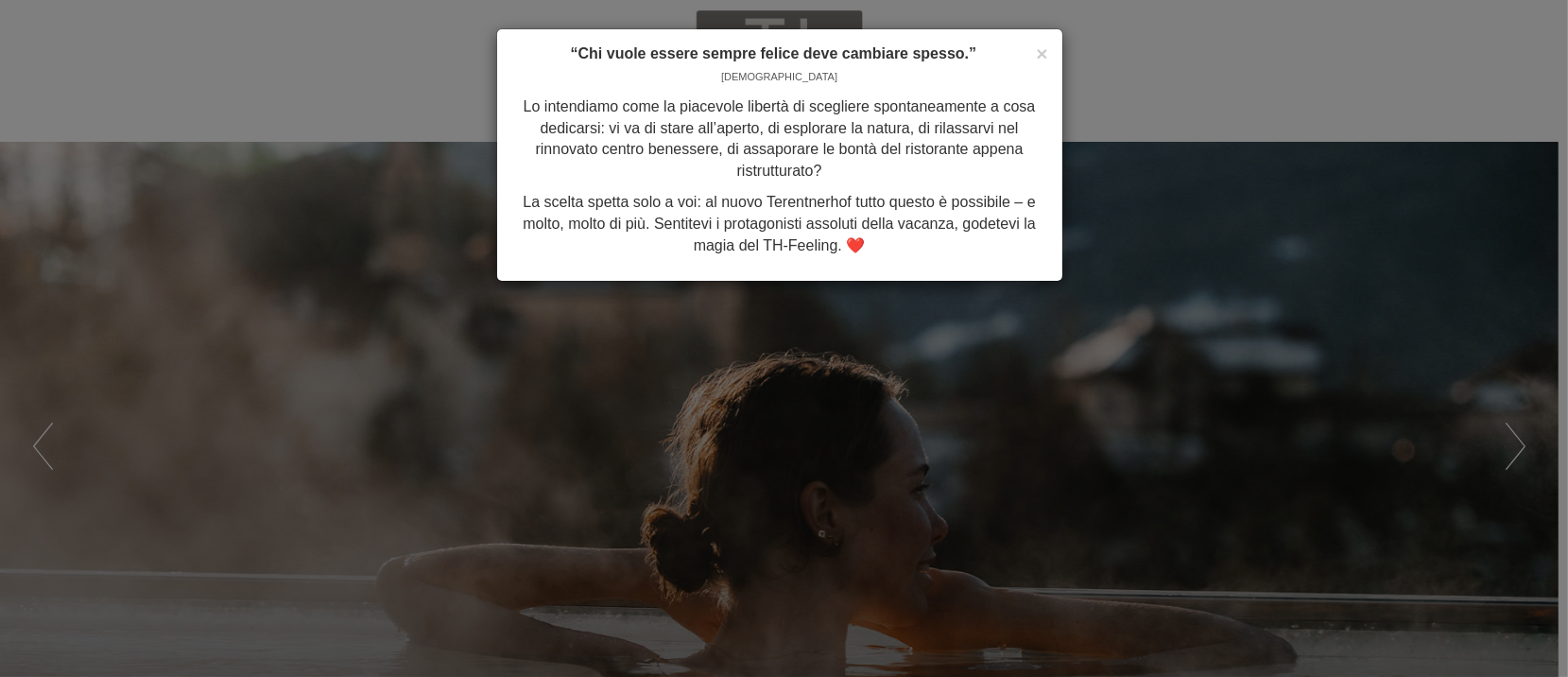
click at [1110, 361] on div "× “Chi vuole essere sempre felice deve cambiare spesso.” [PERSON_NAME] Lo inten…" at bounding box center [784, 338] width 1568 height 677
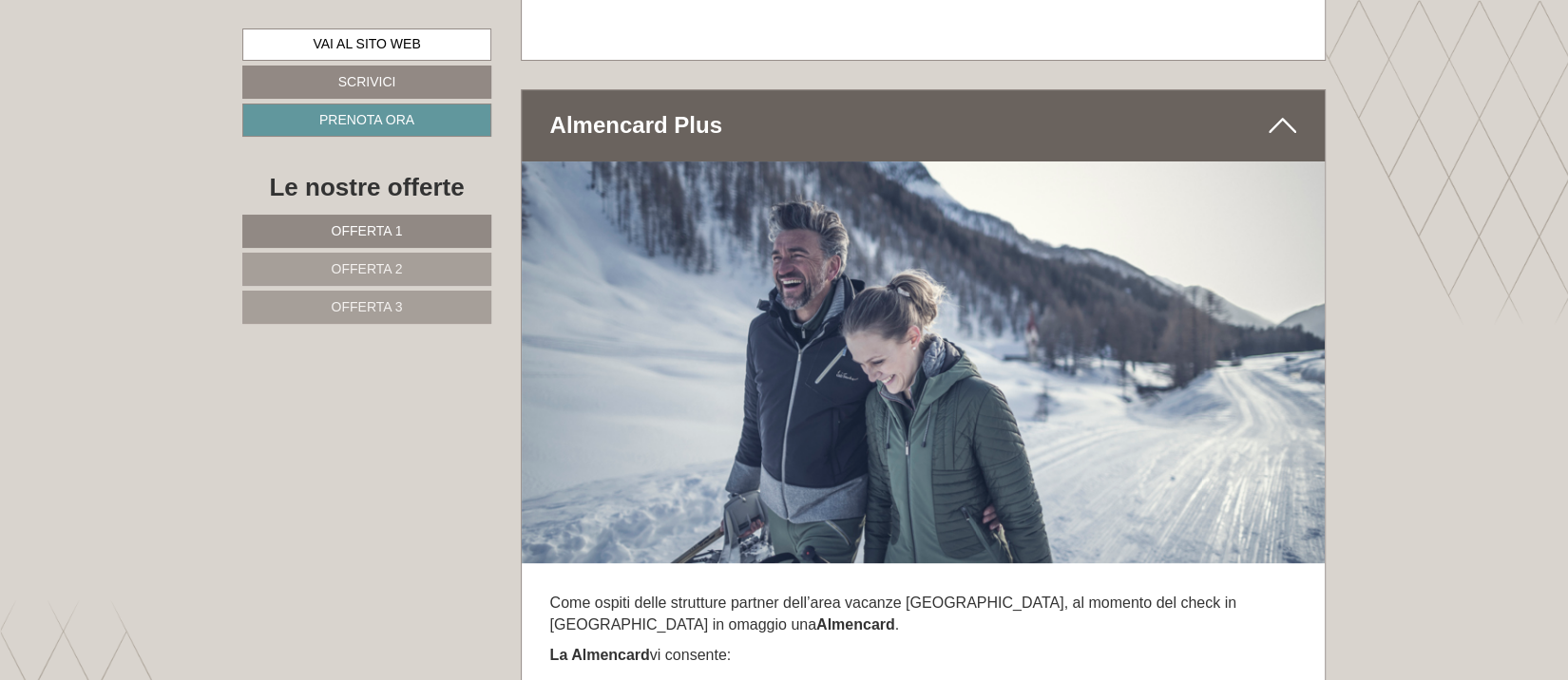
scroll to position [9625, 0]
